Goal: Find specific page/section: Find specific page/section

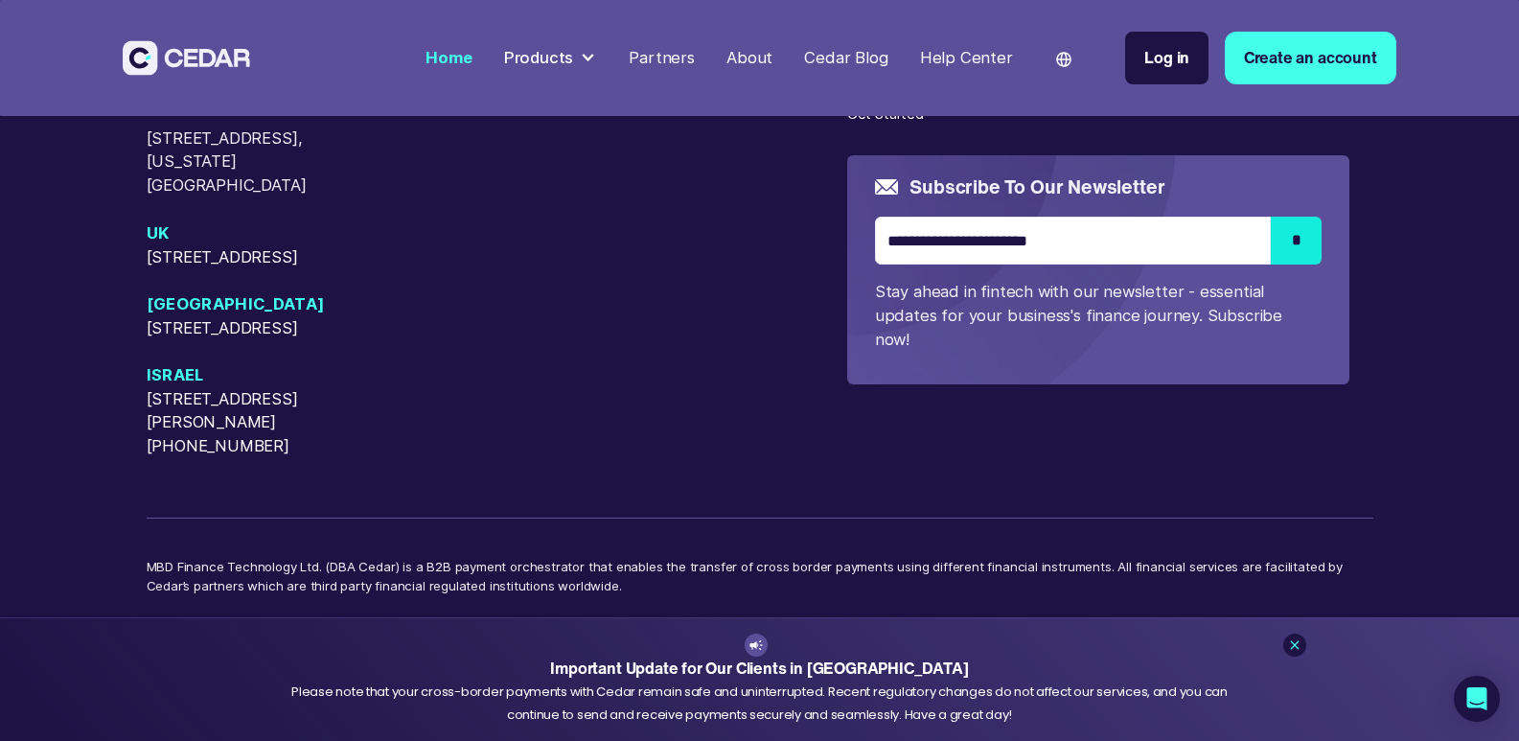
scroll to position [8541, 0]
click at [1294, 643] on icon at bounding box center [1294, 644] width 15 height 15
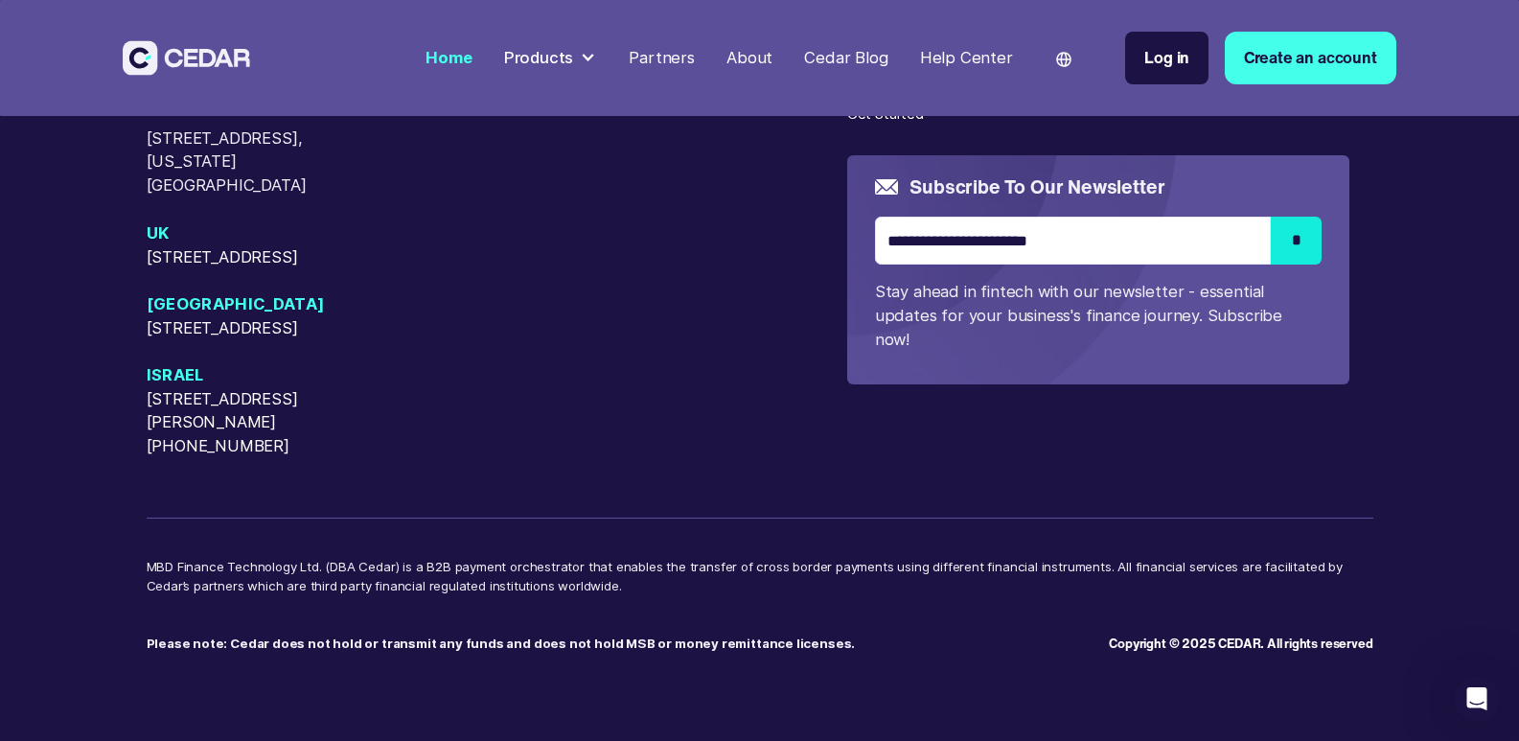
scroll to position [8515, 0]
click at [574, 53] on div "Products" at bounding box center [539, 58] width 70 height 24
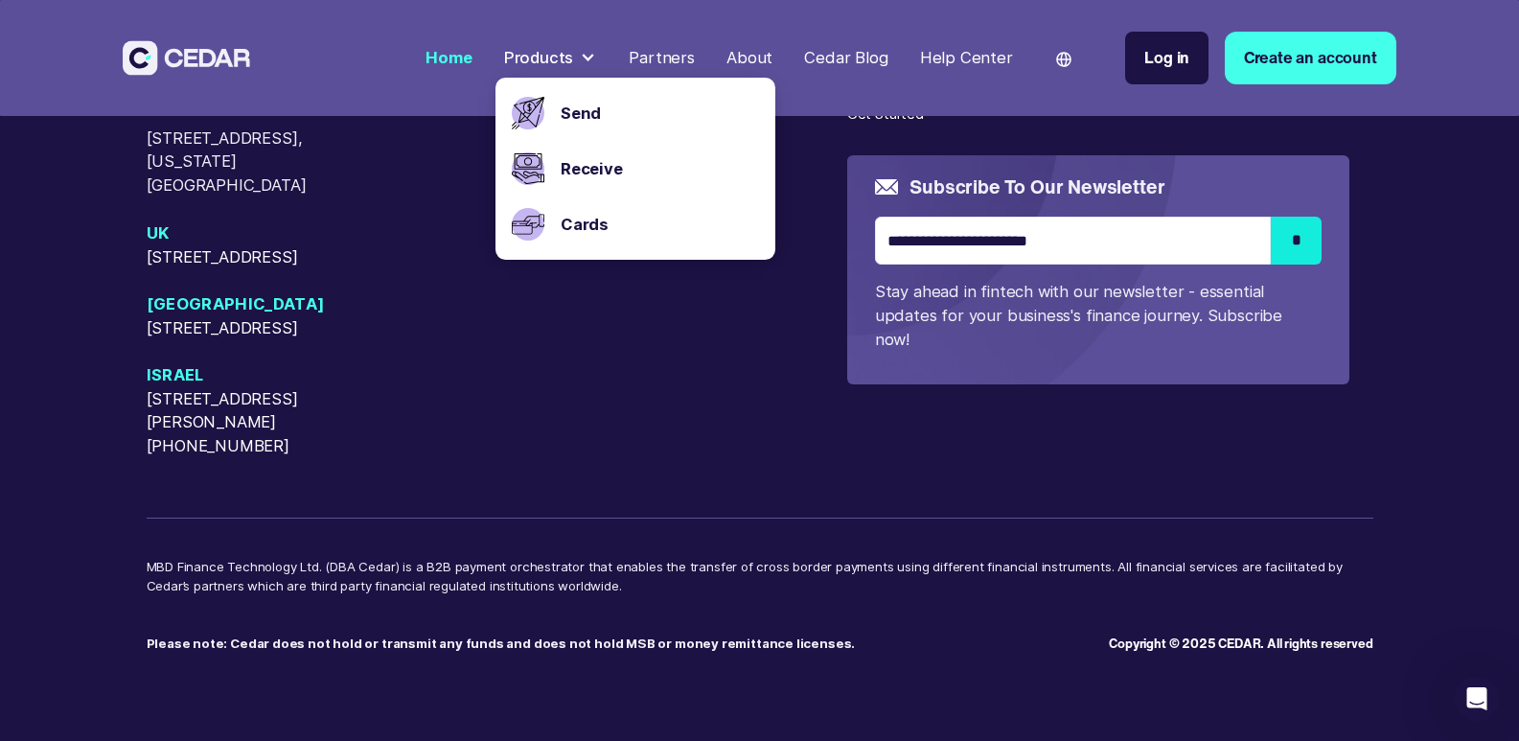
click at [572, 411] on div "USA [STREET_ADDRESS][GEOGRAPHIC_DATA][PERSON_NAME][US_STATE][STREET_ADDRESS][US…" at bounding box center [497, 244] width 701 height 426
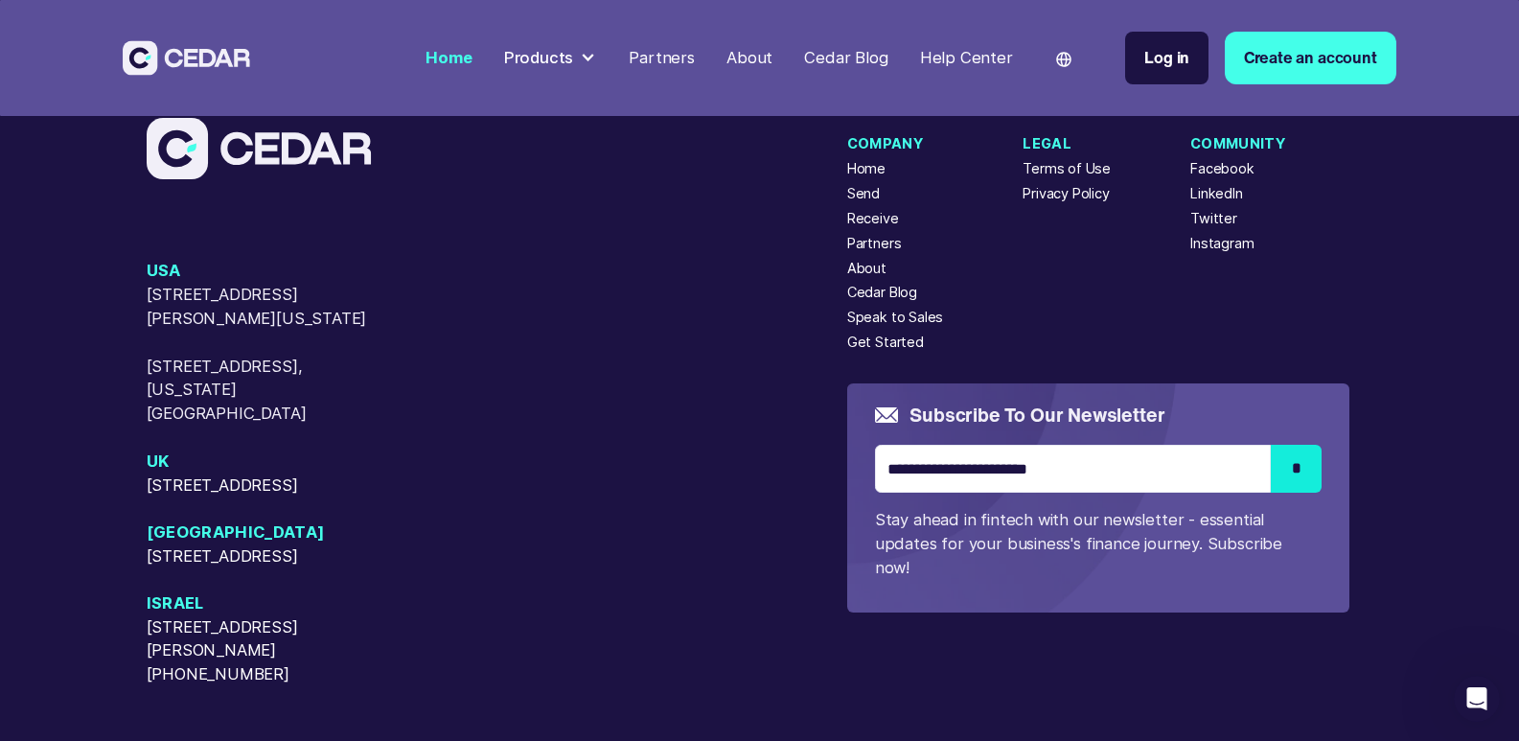
scroll to position [8222, 0]
click at [670, 53] on div "Partners" at bounding box center [662, 58] width 66 height 24
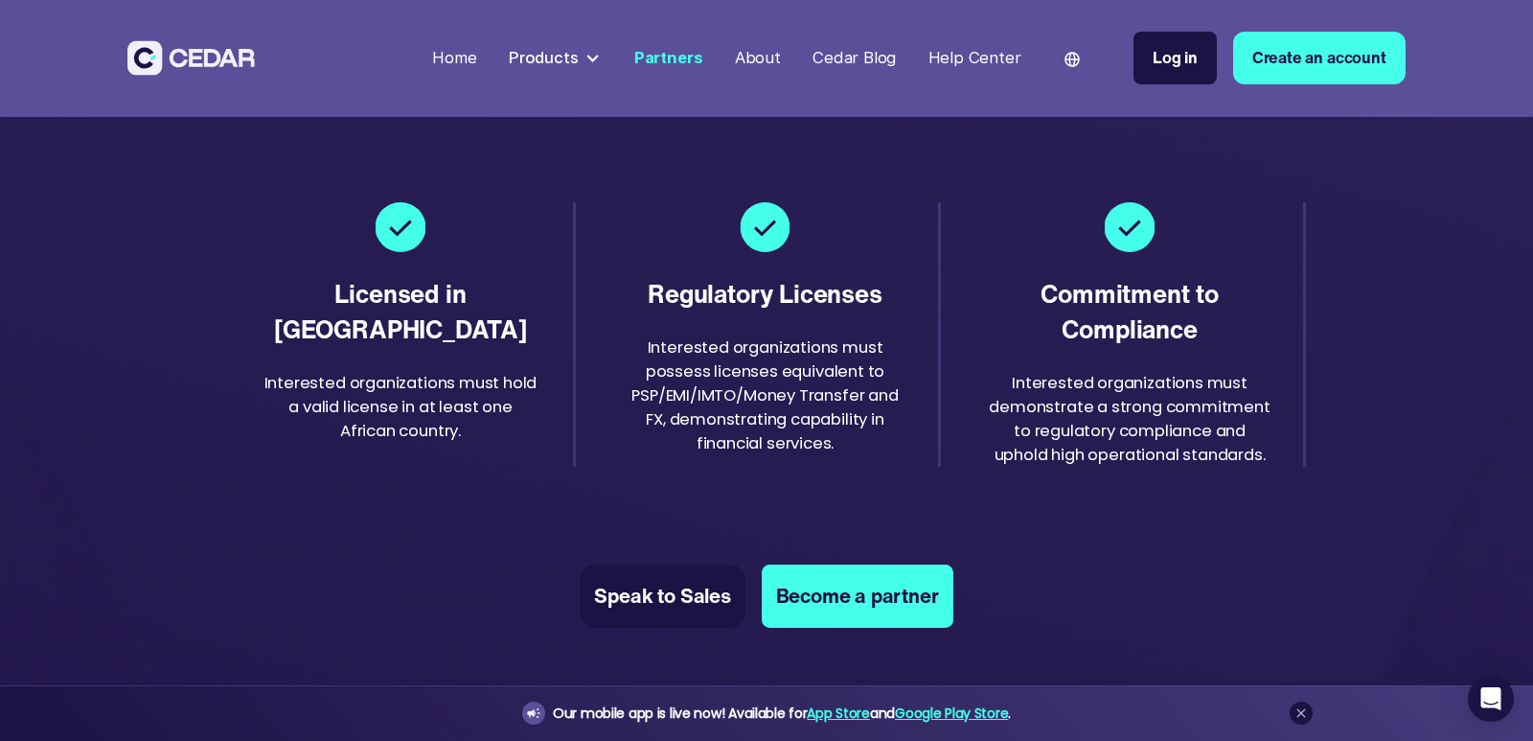
scroll to position [2953, 0]
click at [671, 592] on link "Speak to Sales" at bounding box center [662, 597] width 149 height 58
